Goal: Task Accomplishment & Management: Complete application form

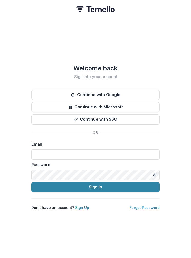
click at [123, 151] on input at bounding box center [95, 155] width 128 height 10
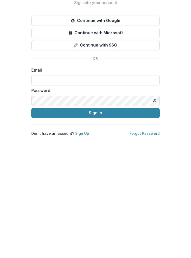
type input "**********"
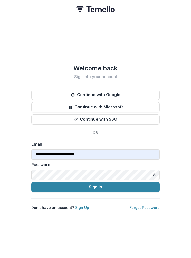
click at [132, 182] on button "Sign In" at bounding box center [95, 187] width 128 height 10
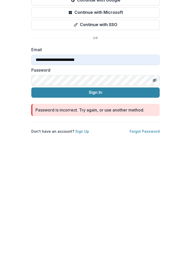
click at [151, 125] on div "**********" at bounding box center [95, 137] width 128 height 164
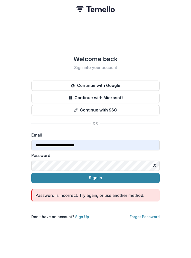
click at [154, 211] on div "**********" at bounding box center [95, 137] width 128 height 164
click at [153, 208] on div "**********" at bounding box center [95, 137] width 128 height 164
click at [149, 210] on div "**********" at bounding box center [95, 137] width 128 height 164
click at [146, 216] on link "Forgot Password" at bounding box center [144, 217] width 30 height 4
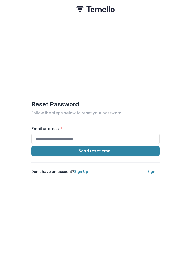
click at [110, 130] on label "Email address *" at bounding box center [93, 129] width 125 height 6
click at [110, 134] on input "Email address *" at bounding box center [95, 139] width 128 height 10
type input "**********"
click at [135, 150] on button "Send reset email" at bounding box center [95, 151] width 128 height 10
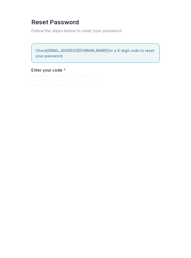
type input "*"
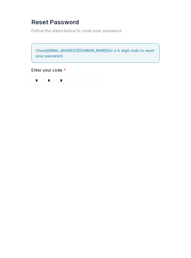
type input "*"
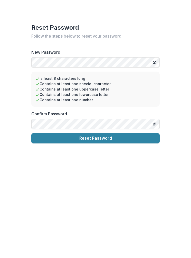
click at [147, 187] on button "Reset Password" at bounding box center [95, 192] width 128 height 10
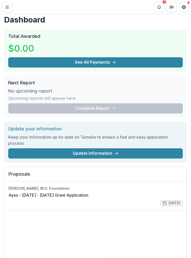
scroll to position [1, 0]
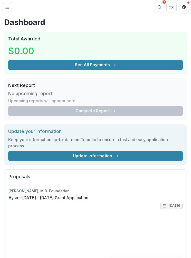
click at [88, 201] on link "Ayso - [DATE] - [DATE] Grant Application" at bounding box center [48, 198] width 80 height 6
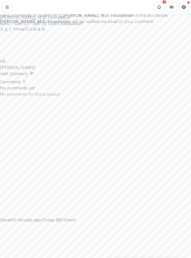
click at [14, 258] on div "Comments Send comments or questions to [PERSON_NAME], M.D. Foundation in the bo…" at bounding box center [95, 258] width 191 height 0
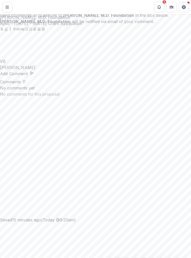
click at [12, 258] on div "Comments Send comments or questions to [PERSON_NAME], M.D. Foundation in the bo…" at bounding box center [95, 258] width 191 height 0
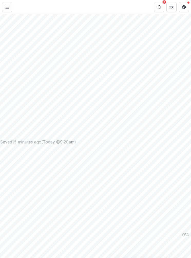
scroll to position [78, 0]
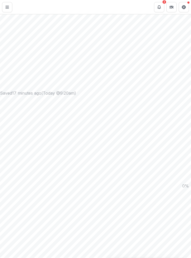
scroll to position [0, 0]
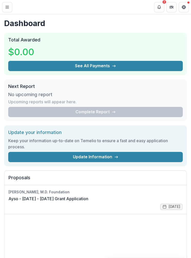
click at [10, 11] on button "Toggle Menu" at bounding box center [7, 7] width 10 height 10
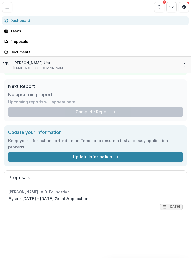
click at [58, 35] on link "Tasks" at bounding box center [95, 31] width 186 height 8
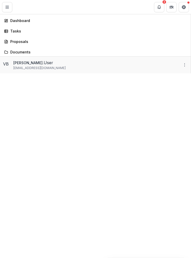
click at [47, 34] on div "Tasks" at bounding box center [97, 30] width 174 height 5
click at [150, 258] on div "Ayso Organization Nonprofits Ayso Contributor Portal Team Settings Settings Das…" at bounding box center [95, 258] width 191 height 0
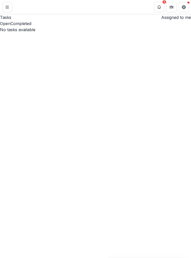
click at [10, 27] on button "Open" at bounding box center [5, 23] width 10 height 6
click at [31, 27] on button "Completed" at bounding box center [20, 23] width 21 height 6
click at [10, 27] on button "Open" at bounding box center [5, 23] width 10 height 6
click at [11, 10] on button "Toggle Menu" at bounding box center [7, 7] width 10 height 10
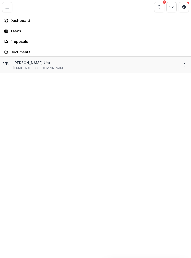
click at [59, 44] on div "Proposals" at bounding box center [97, 41] width 174 height 5
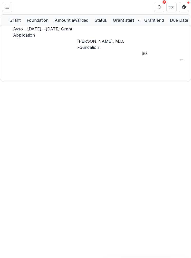
click at [138, 258] on div "Ayso Organization Nonprofits Ayso Contributor Portal Team Settings Settings Das…" at bounding box center [95, 258] width 191 height 0
click at [72, 37] on link "Ayso - [DATE] - [DATE] Grant Application" at bounding box center [42, 31] width 59 height 11
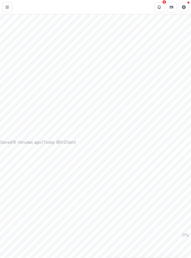
scroll to position [78, 0]
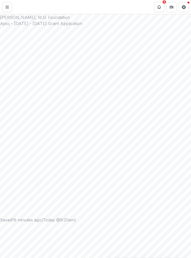
click at [12, 8] on button "Toggle Menu" at bounding box center [7, 7] width 10 height 10
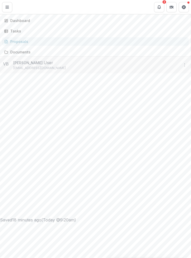
click at [54, 23] on div "Dashboard" at bounding box center [97, 20] width 174 height 5
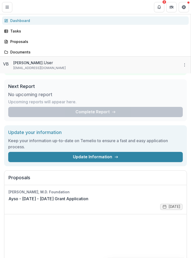
click at [181, 68] on button "More" at bounding box center [184, 65] width 6 height 6
click at [50, 70] on p "[EMAIL_ADDRESS][DOMAIN_NAME]" at bounding box center [39, 68] width 52 height 5
click at [56, 70] on div "VB [PERSON_NAME]. User [EMAIL_ADDRESS][DOMAIN_NAME]" at bounding box center [91, 65] width 176 height 11
click at [155, 258] on div "Ayso Organization Nonprofits Ayso Contributor Portal Team Settings Settings Das…" at bounding box center [95, 258] width 191 height 0
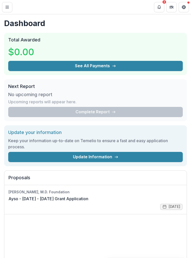
click at [185, 8] on button "Get Help" at bounding box center [183, 7] width 10 height 10
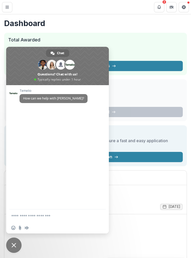
click at [165, 40] on h2 "Total Awarded" at bounding box center [95, 40] width 174 height 6
click at [88, 196] on link "Ayso - [DATE] - [DATE] Grant Application" at bounding box center [48, 199] width 80 height 6
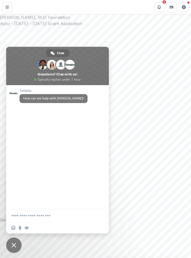
click at [18, 246] on span "Close chat" at bounding box center [13, 245] width 15 height 15
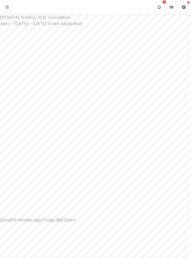
click at [3, 8] on button "Toggle Menu" at bounding box center [7, 7] width 10 height 10
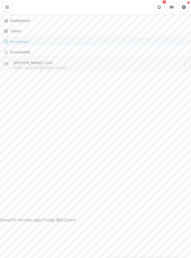
click at [40, 12] on div "Ayso Organization" at bounding box center [91, 7] width 175 height 10
click at [62, 12] on div "Ayso Organization" at bounding box center [91, 7] width 175 height 10
click at [33, 23] on div "Dashboard" at bounding box center [97, 20] width 174 height 5
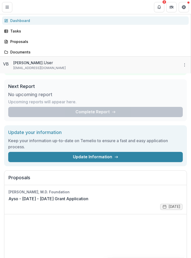
click at [132, 258] on div "Ayso Organization Nonprofits Ayso Contributor Portal Team Settings Settings Das…" at bounding box center [95, 258] width 191 height 0
